Goal: Transaction & Acquisition: Purchase product/service

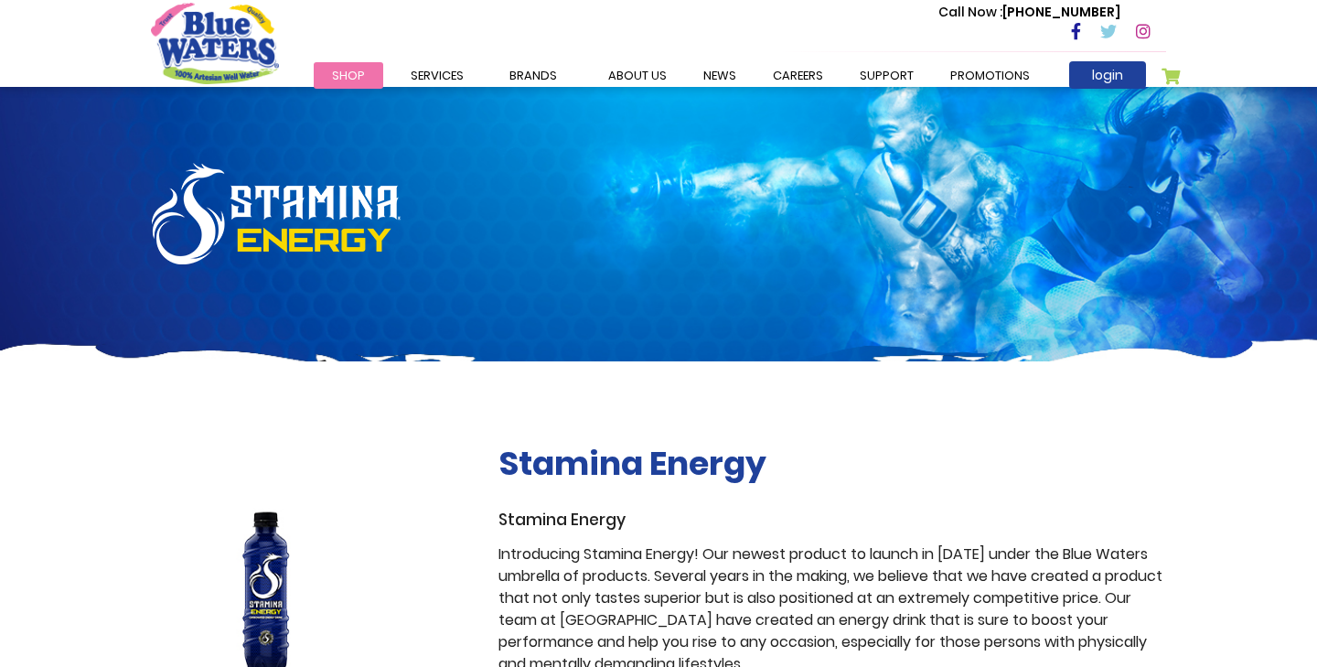
scroll to position [4, 0]
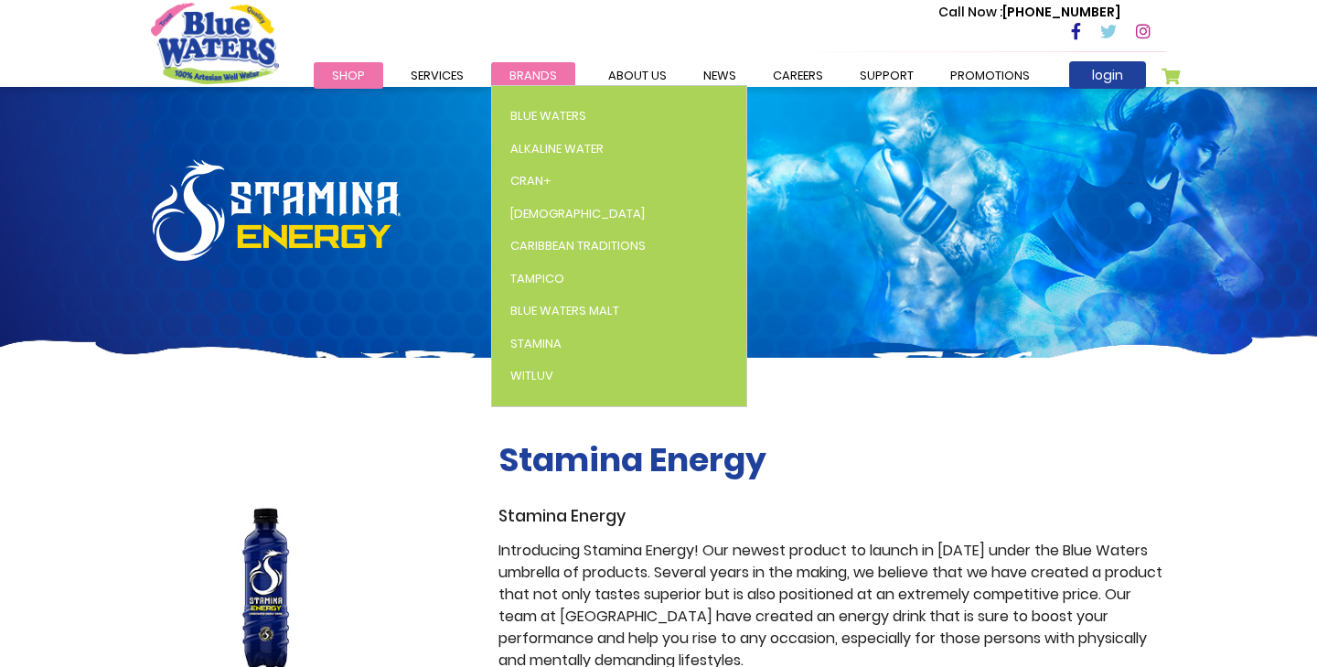
click at [535, 75] on span "Brands" at bounding box center [533, 75] width 48 height 17
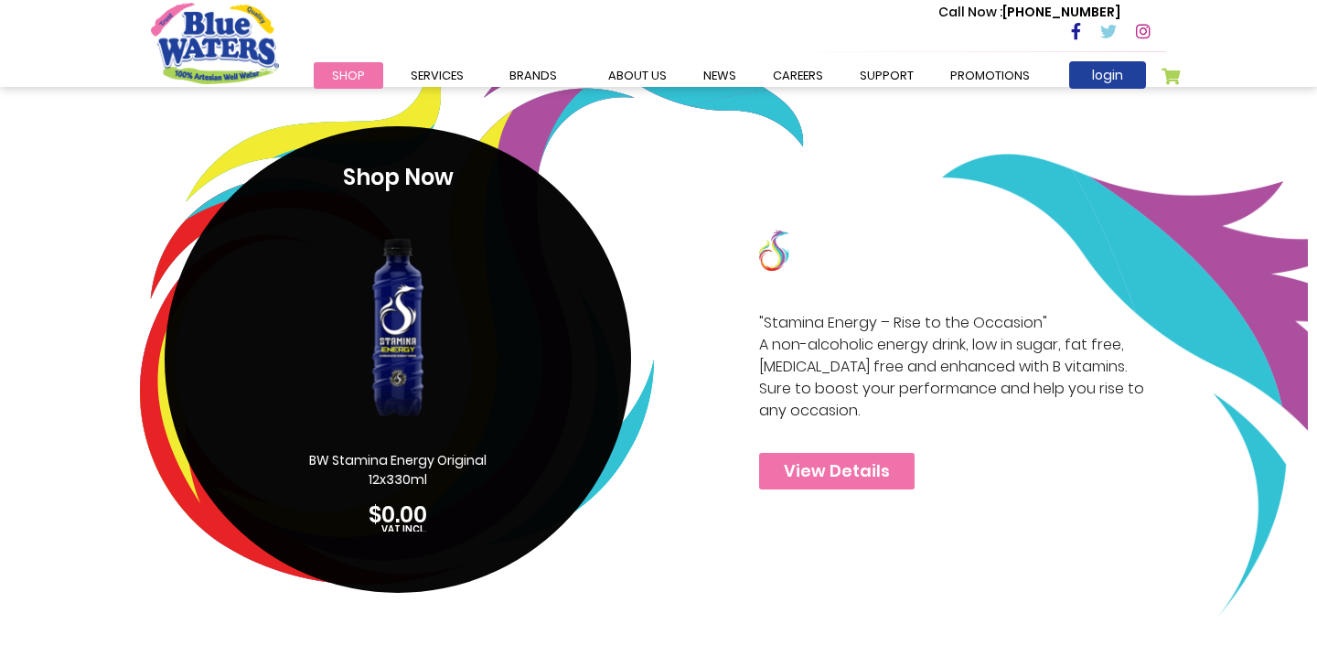
scroll to position [3680, 0]
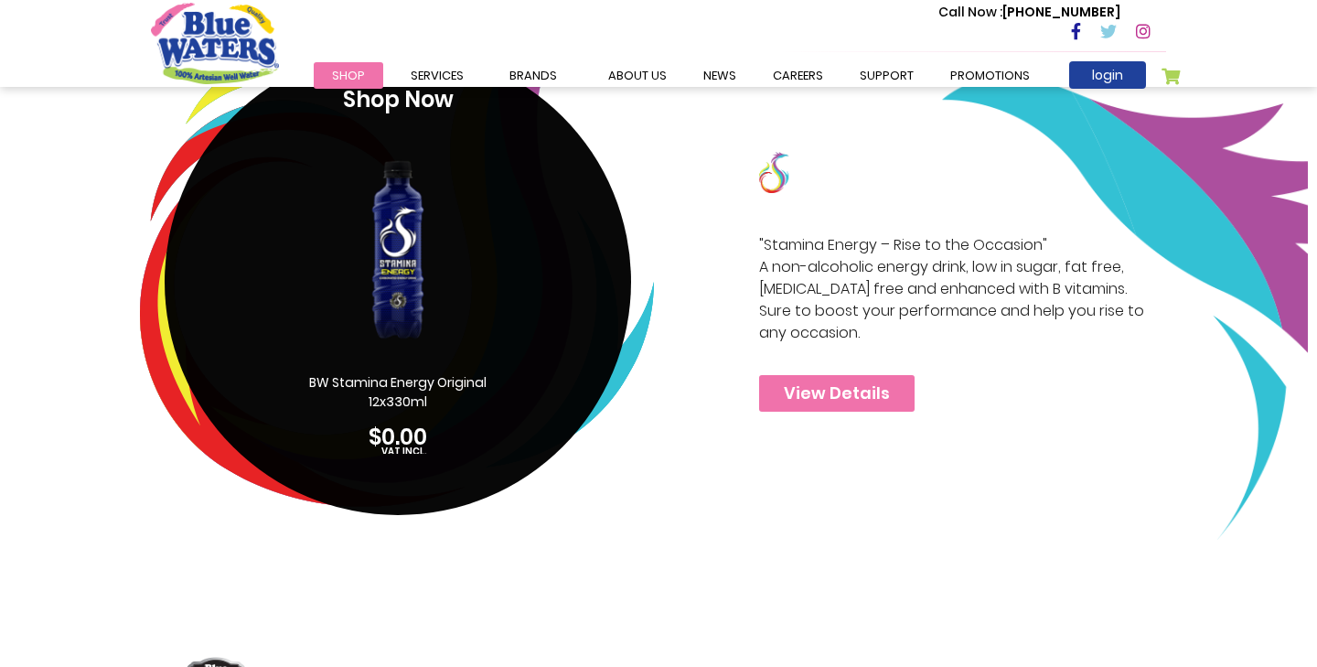
click at [771, 190] on img at bounding box center [824, 172] width 131 height 41
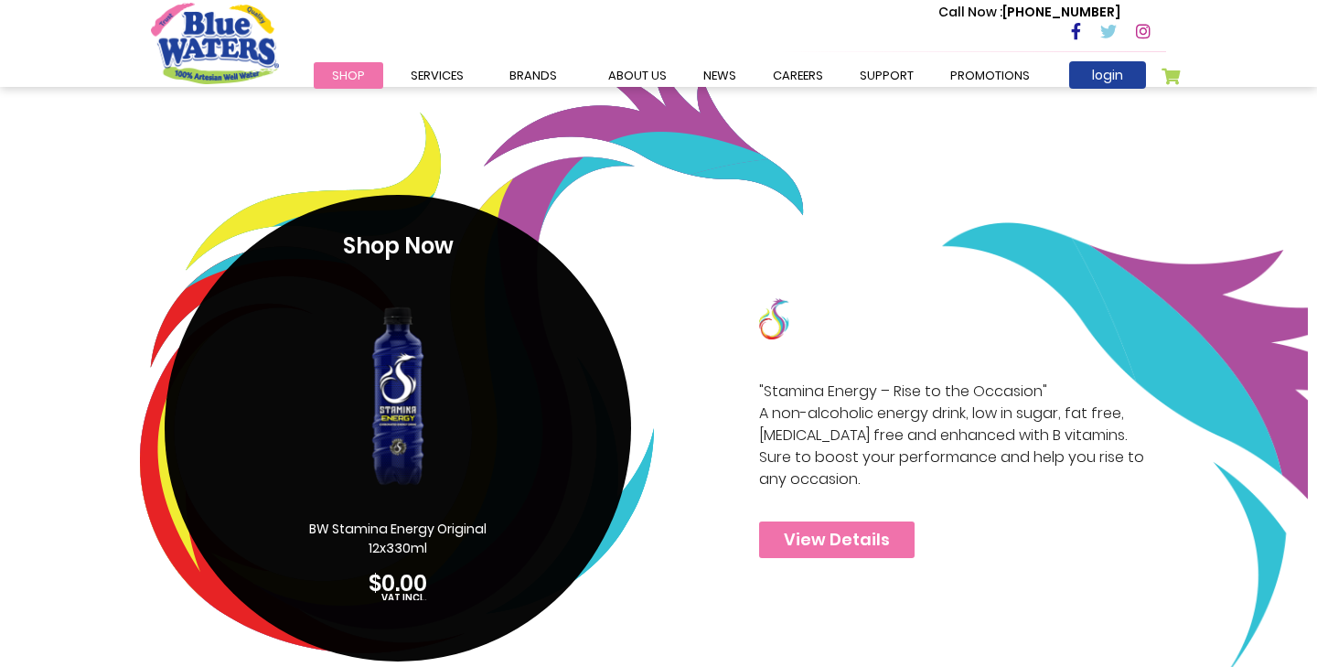
scroll to position [3565, 0]
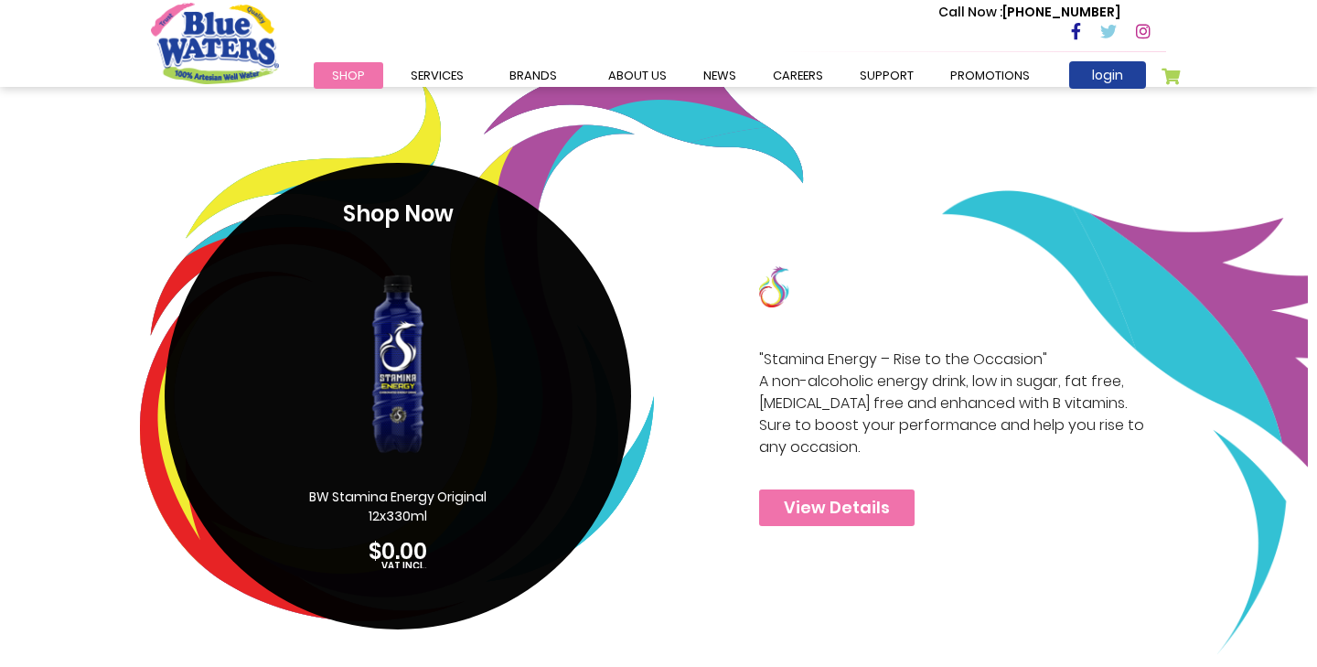
click at [439, 410] on img at bounding box center [397, 364] width 177 height 248
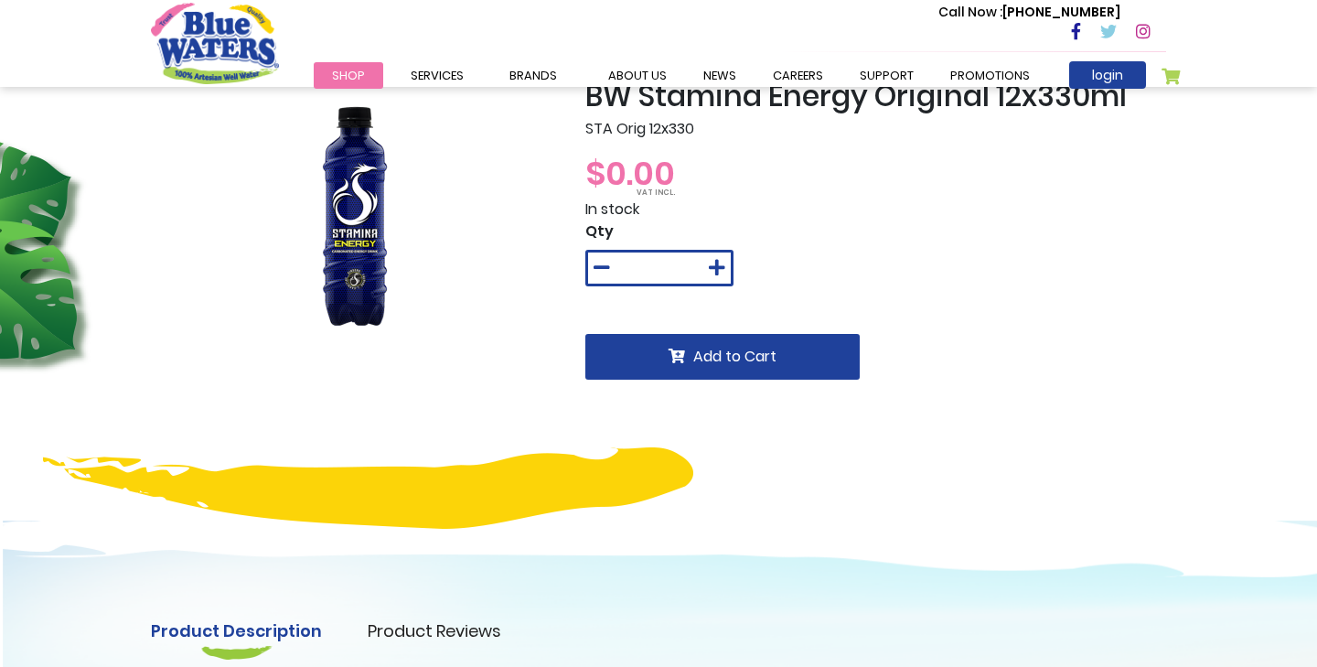
scroll to position [59, 0]
